Goal: Book appointment/travel/reservation

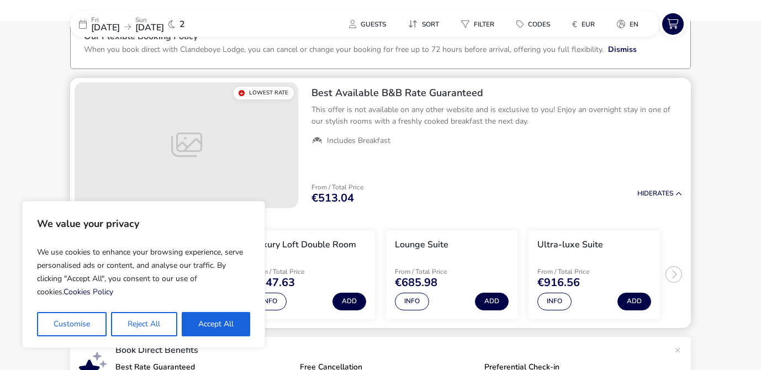
scroll to position [72, 0]
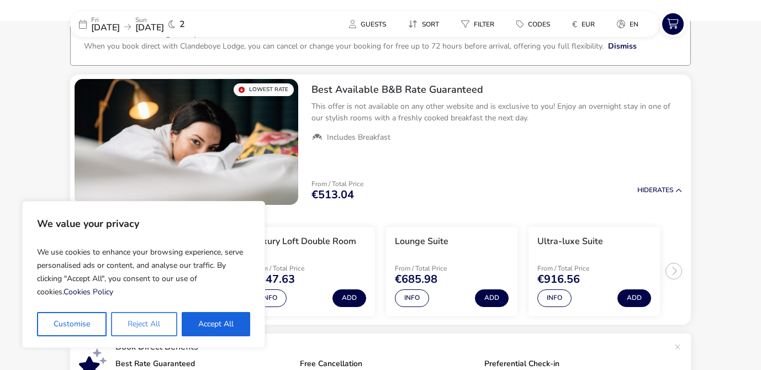
click at [147, 326] on button "Reject All" at bounding box center [144, 324] width 66 height 24
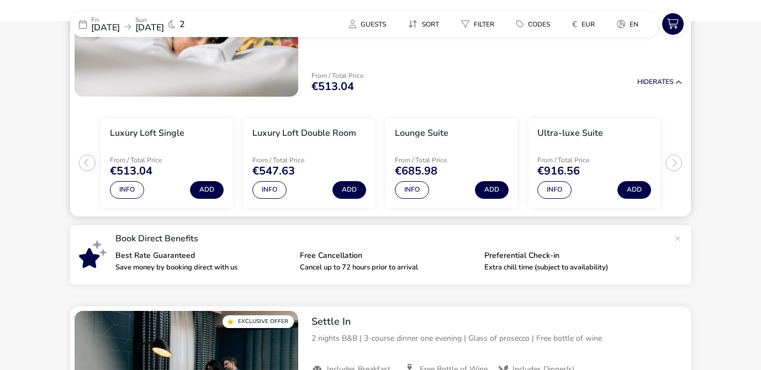
scroll to position [181, 0]
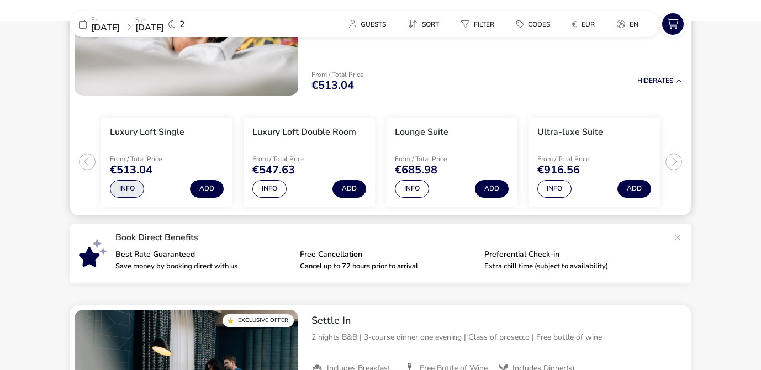
click at [130, 190] on button "Info" at bounding box center [127, 189] width 34 height 18
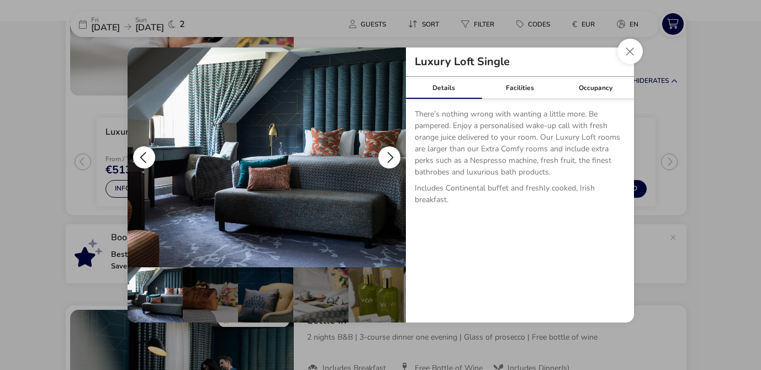
click at [396, 157] on button "details" at bounding box center [389, 157] width 22 height 22
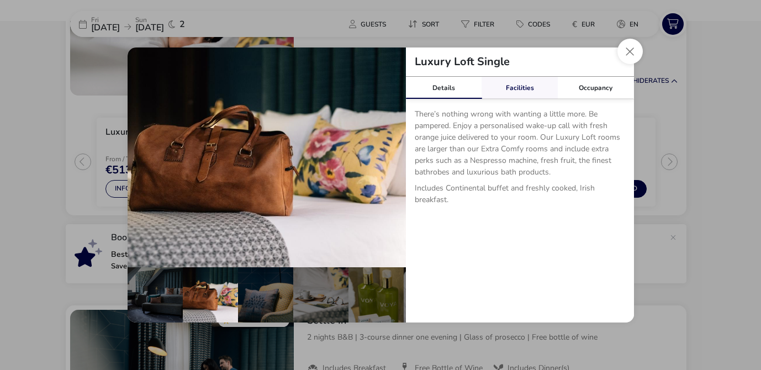
click at [514, 92] on div "Facilities" at bounding box center [519, 88] width 76 height 22
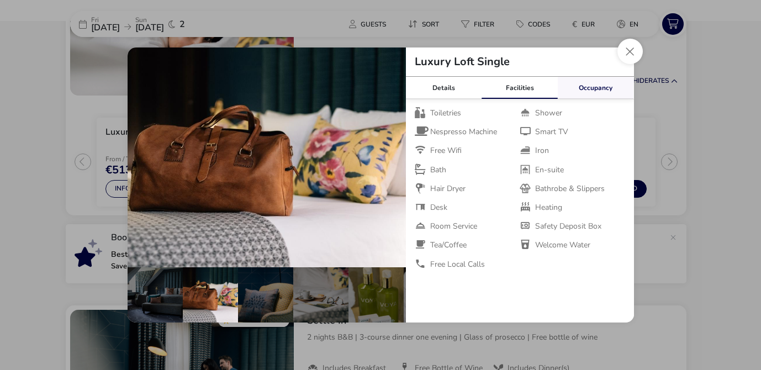
click at [596, 92] on div "Occupancy" at bounding box center [595, 88] width 76 height 22
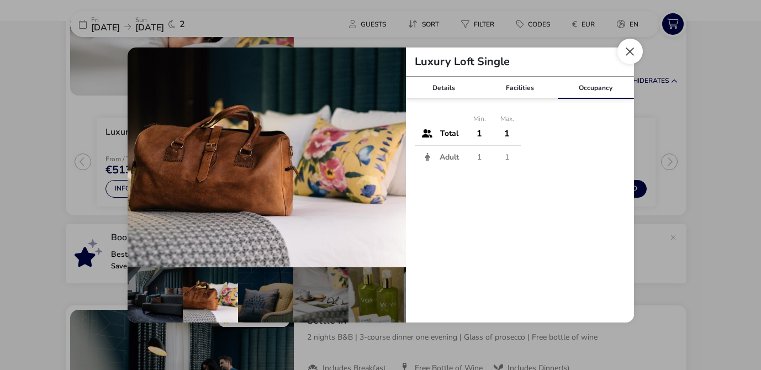
click at [625, 57] on button "Close dialog" at bounding box center [629, 51] width 25 height 25
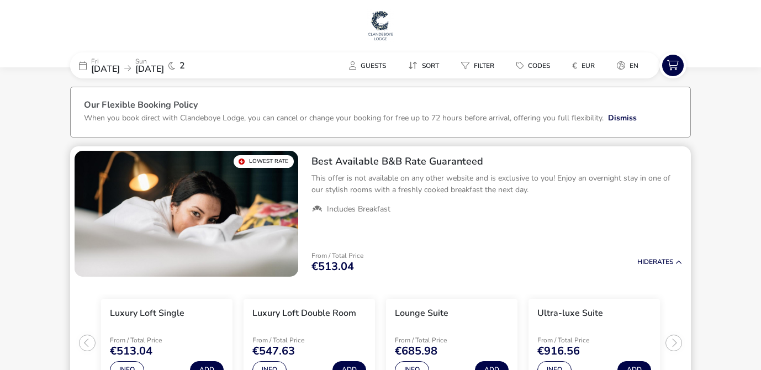
scroll to position [45, 0]
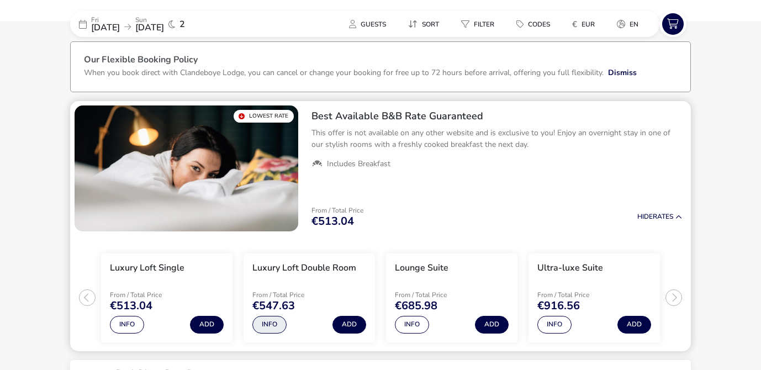
click at [282, 321] on button "Info" at bounding box center [269, 325] width 34 height 18
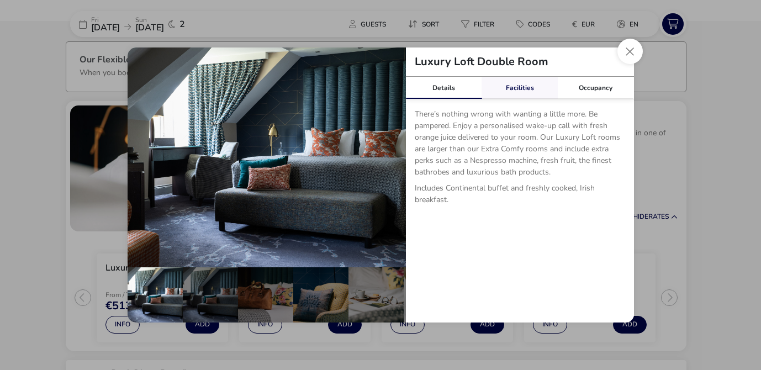
click at [523, 87] on div "Facilities" at bounding box center [519, 88] width 76 height 22
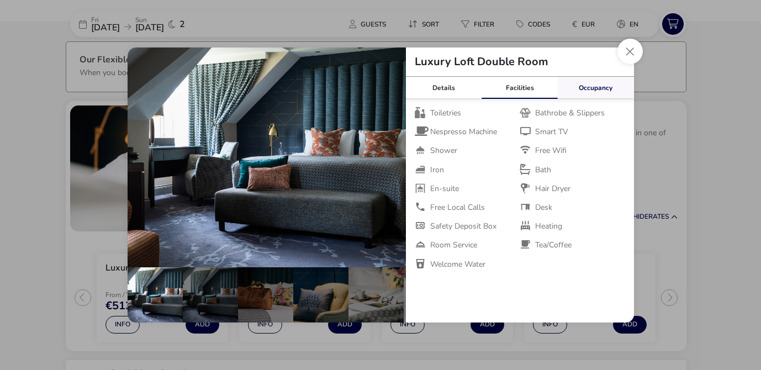
click at [580, 87] on div "Occupancy" at bounding box center [595, 88] width 76 height 22
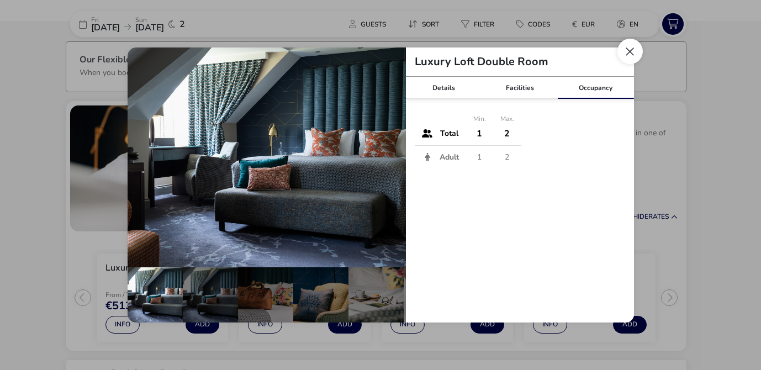
click at [624, 57] on button "Close dialog" at bounding box center [629, 51] width 25 height 25
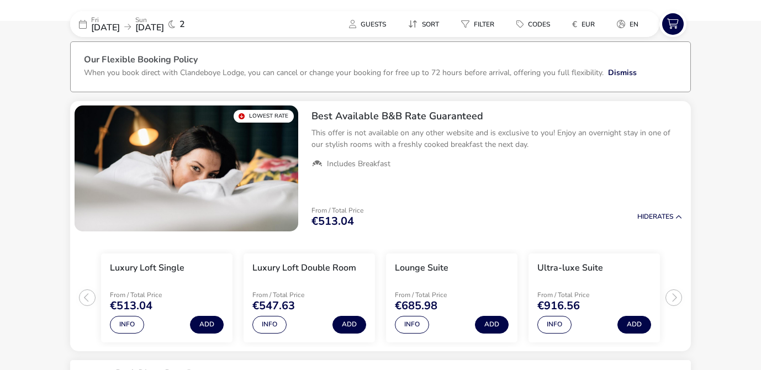
scroll to position [0, 0]
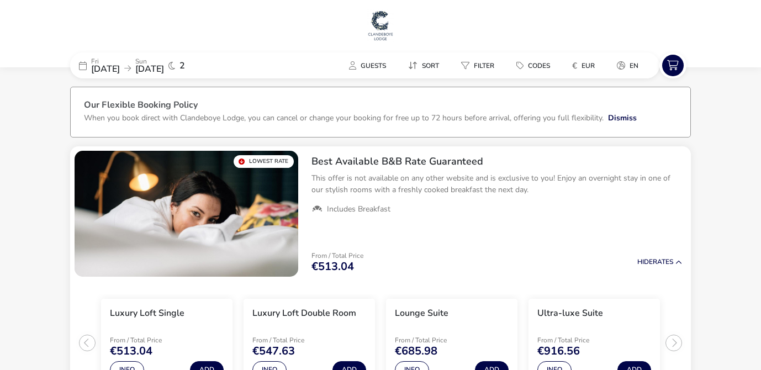
click at [383, 20] on img at bounding box center [381, 25] width 28 height 33
